Goal: Navigation & Orientation: Find specific page/section

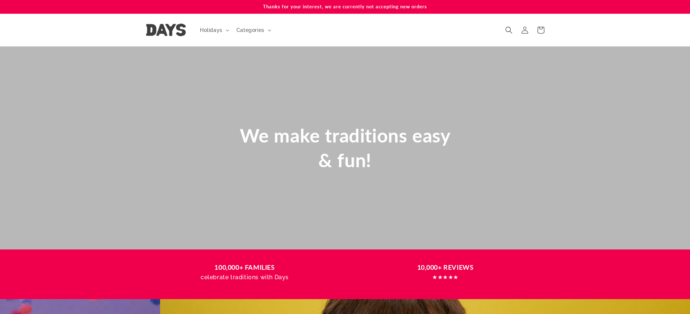
scroll to position [0, 690]
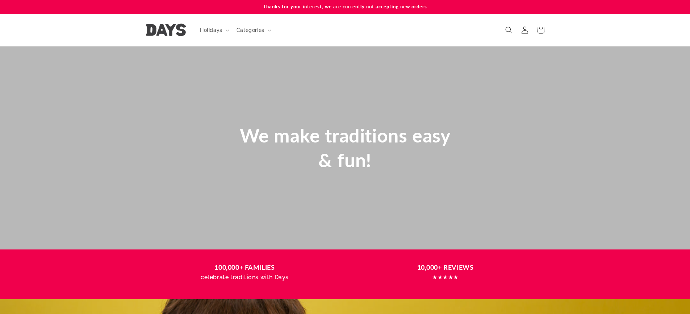
click at [361, 134] on span "We make traditions easy & fun!" at bounding box center [345, 147] width 211 height 47
click at [360, 134] on span "We make traditions easy & fun!" at bounding box center [345, 147] width 211 height 47
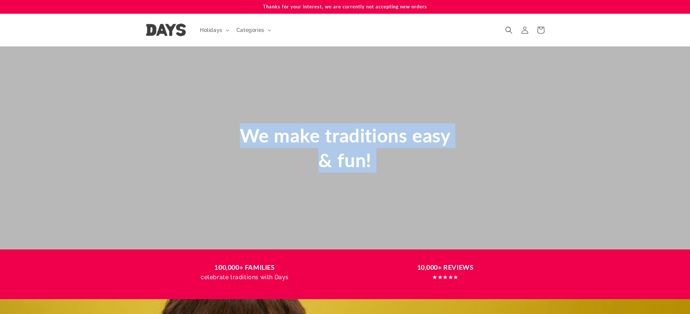
click at [360, 134] on span "We make traditions easy & fun!" at bounding box center [345, 147] width 211 height 47
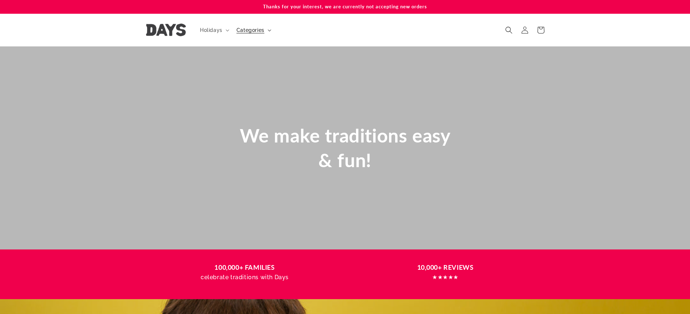
click at [261, 33] on span "Categories" at bounding box center [251, 30] width 28 height 7
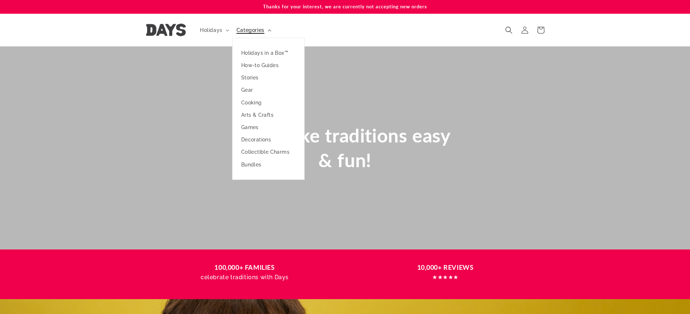
click at [263, 32] on span "Categories" at bounding box center [251, 30] width 28 height 7
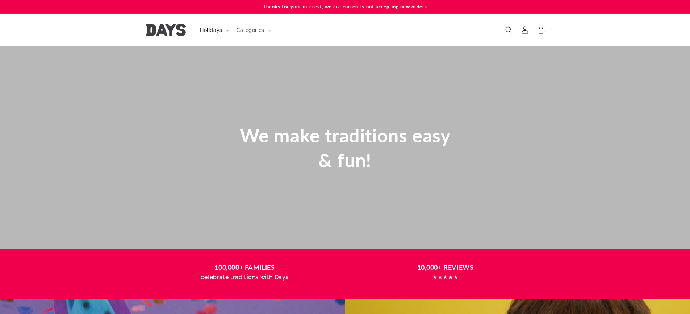
click at [223, 33] on summary "Holidays" at bounding box center [214, 29] width 37 height 15
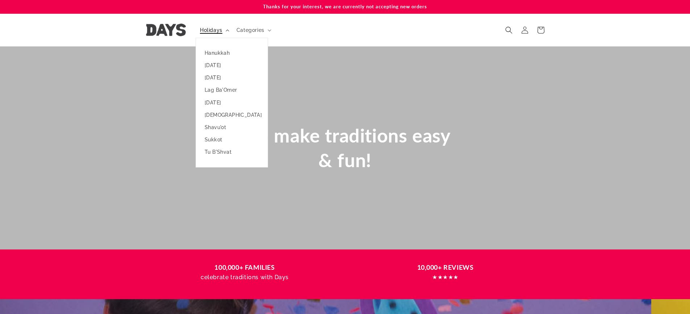
scroll to position [0, 0]
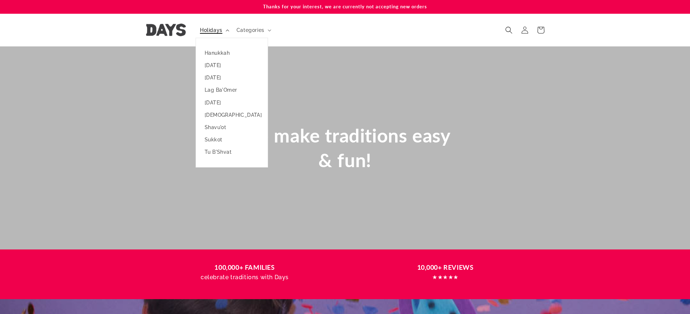
click at [223, 32] on summary "Holidays" at bounding box center [214, 29] width 37 height 15
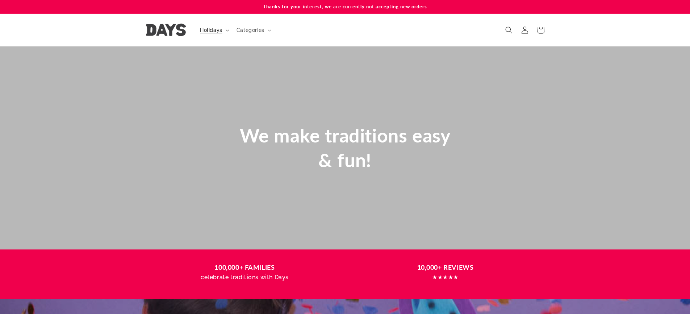
click at [223, 32] on summary "Holidays" at bounding box center [214, 29] width 37 height 15
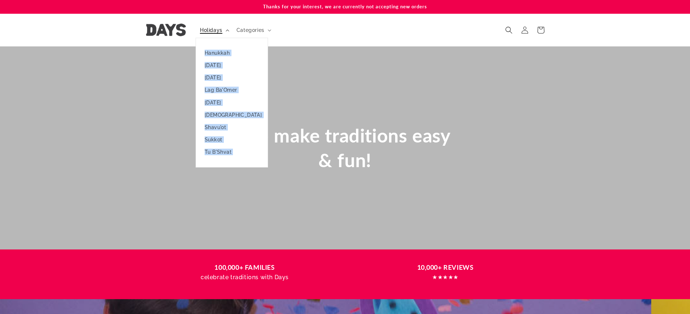
click at [224, 31] on summary "Holidays" at bounding box center [214, 29] width 37 height 15
